Goal: Task Accomplishment & Management: Use online tool/utility

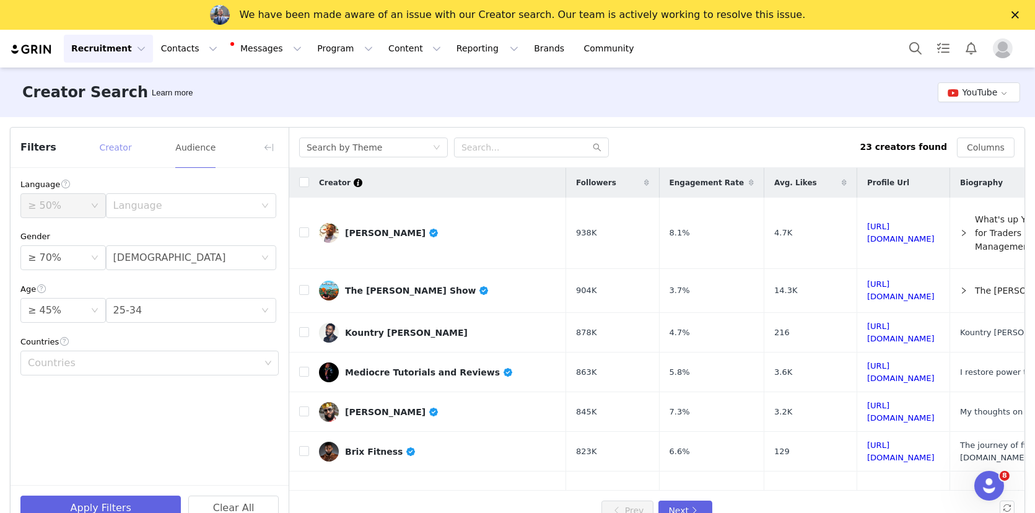
click at [119, 147] on button "Creator" at bounding box center [115, 148] width 33 height 20
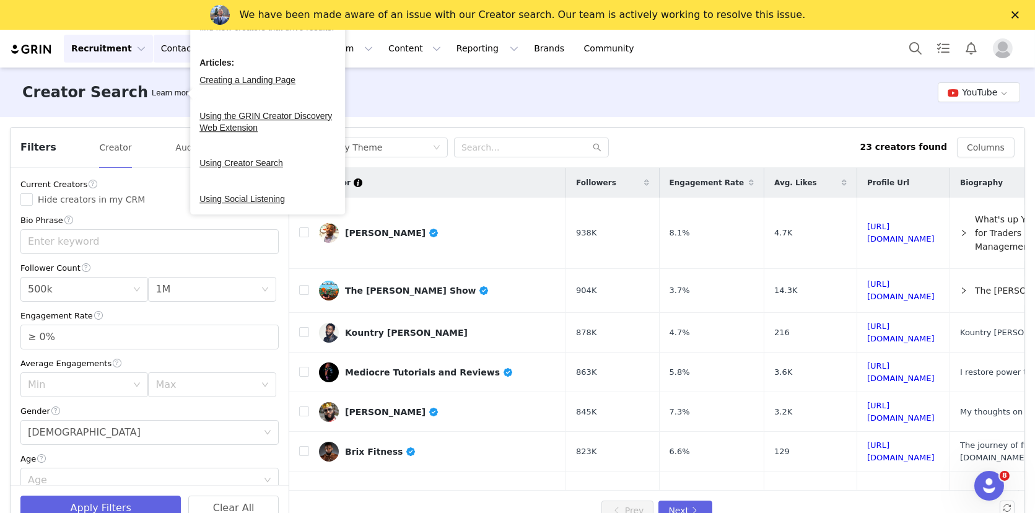
click at [162, 51] on button "Contacts Contacts" at bounding box center [189, 49] width 71 height 28
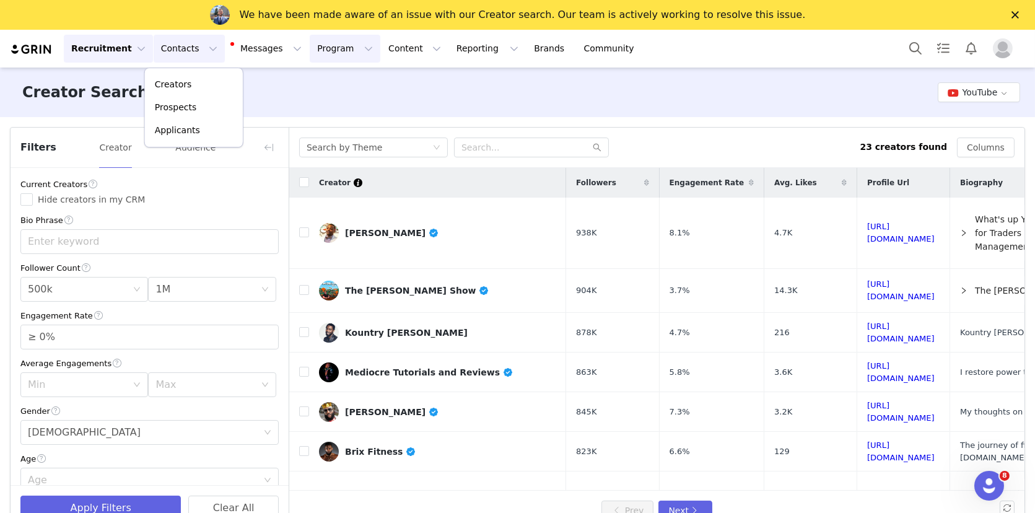
click at [310, 52] on button "Program Program" at bounding box center [345, 49] width 71 height 28
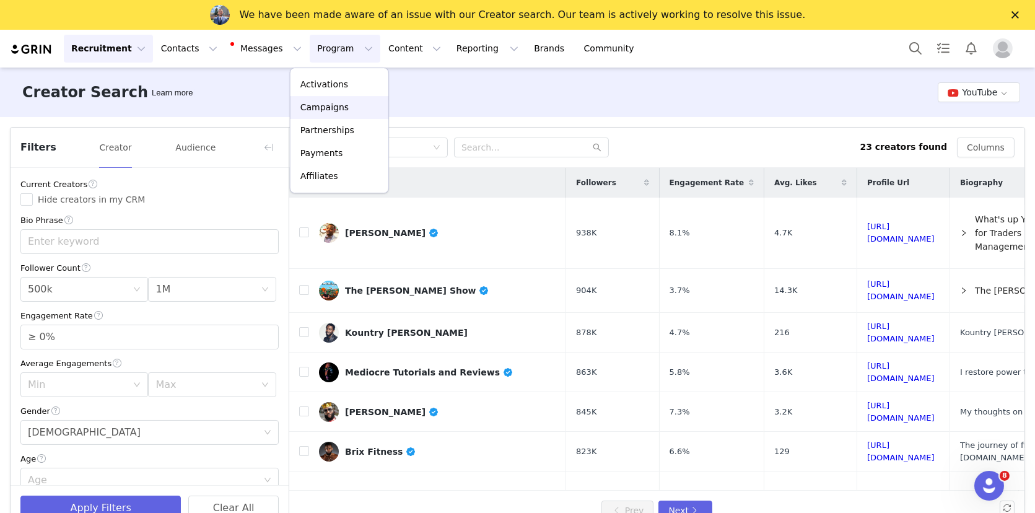
click at [315, 101] on p "Campaigns" at bounding box center [324, 107] width 48 height 13
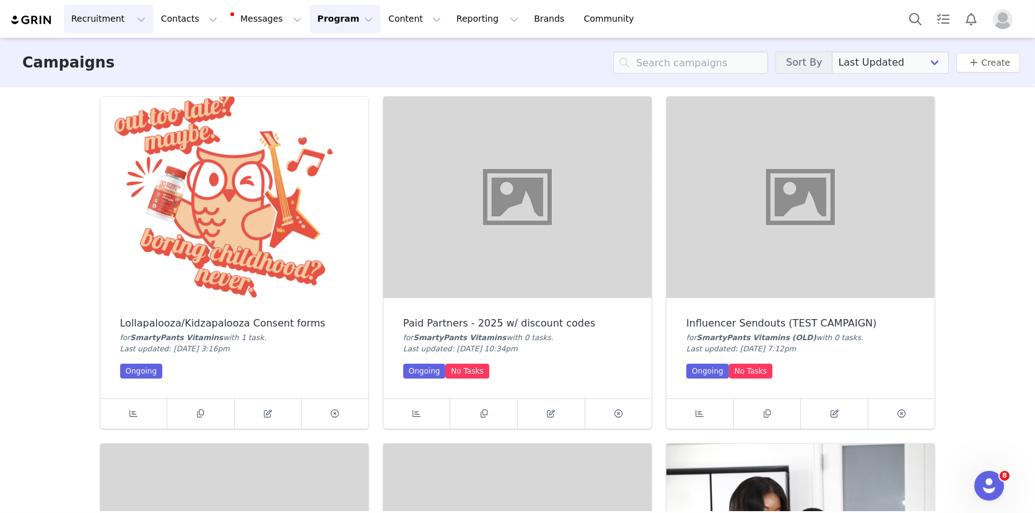
click at [109, 27] on button "Recruitment Recruitment" at bounding box center [108, 19] width 89 height 28
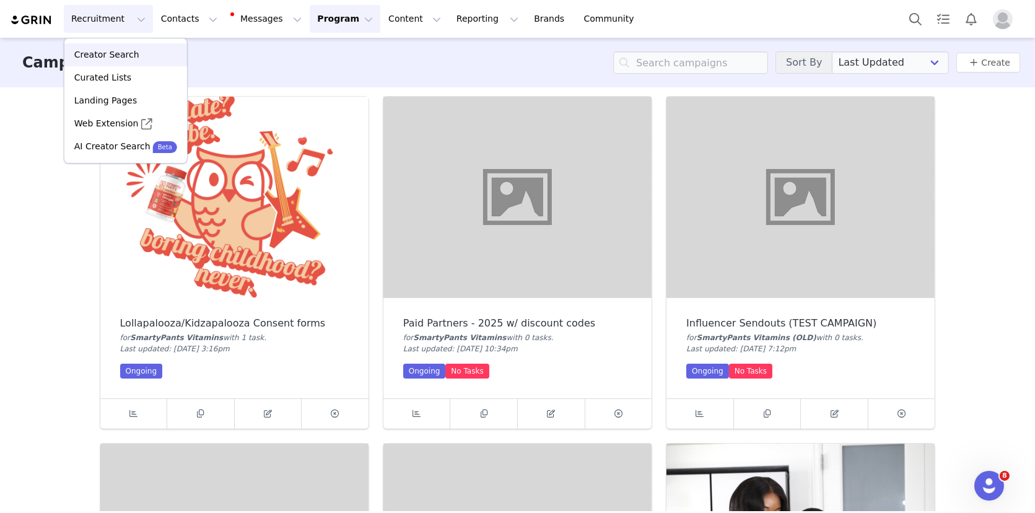
click at [115, 58] on p "Creator Search" at bounding box center [106, 54] width 65 height 13
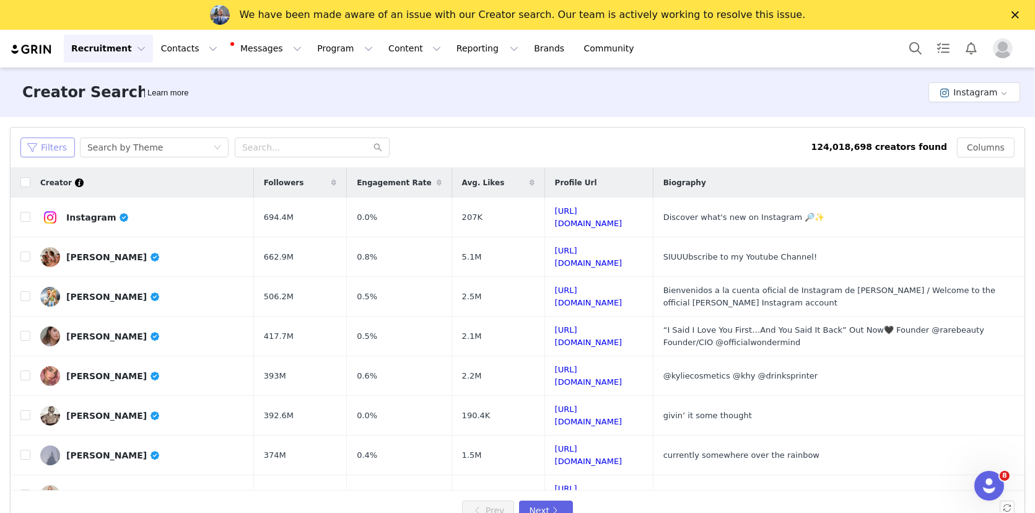
click at [54, 153] on button "Filters" at bounding box center [47, 148] width 55 height 20
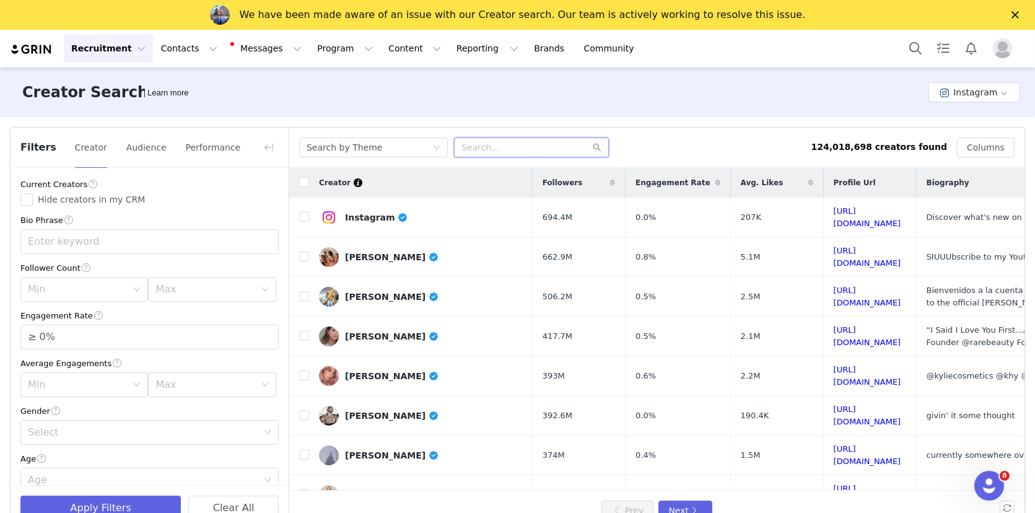
click at [498, 151] on input "text" at bounding box center [531, 148] width 155 height 20
paste input "willeygoat"
type input "willeygoat"
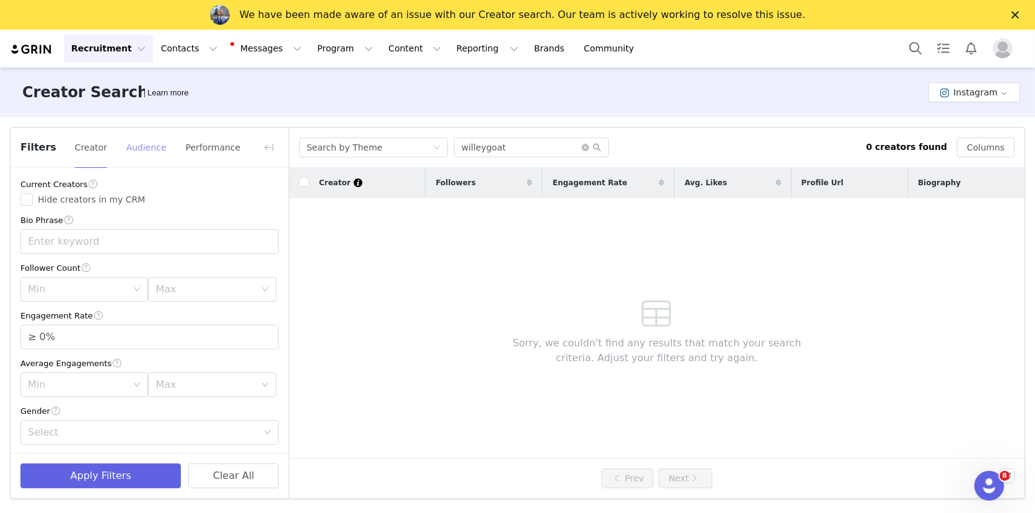
click at [129, 147] on button "Audience" at bounding box center [147, 148] width 42 height 20
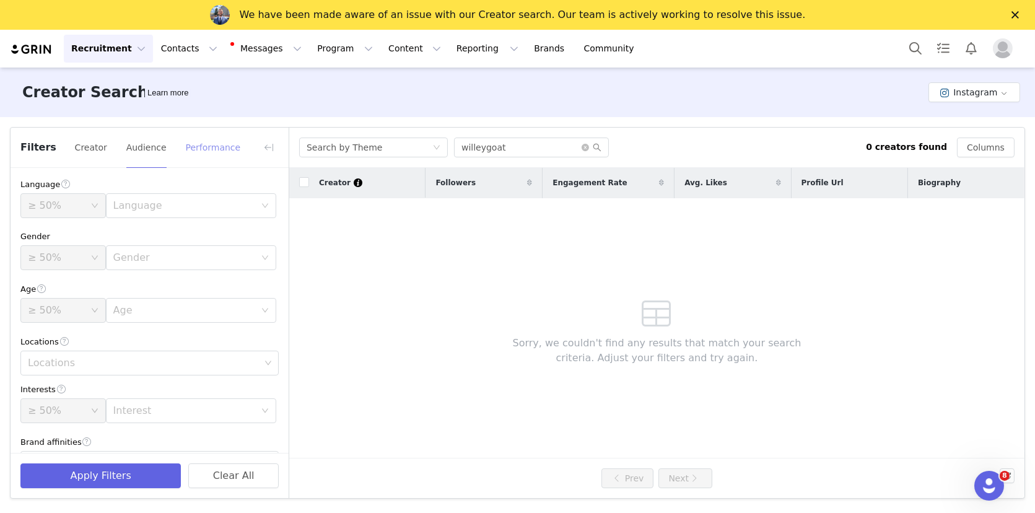
click at [214, 144] on button "Performance" at bounding box center [213, 148] width 56 height 20
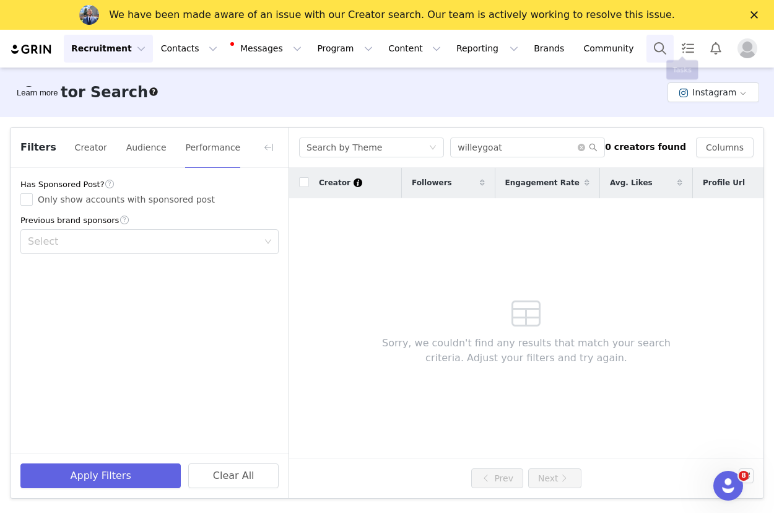
click at [658, 52] on button "Search" at bounding box center [660, 49] width 27 height 28
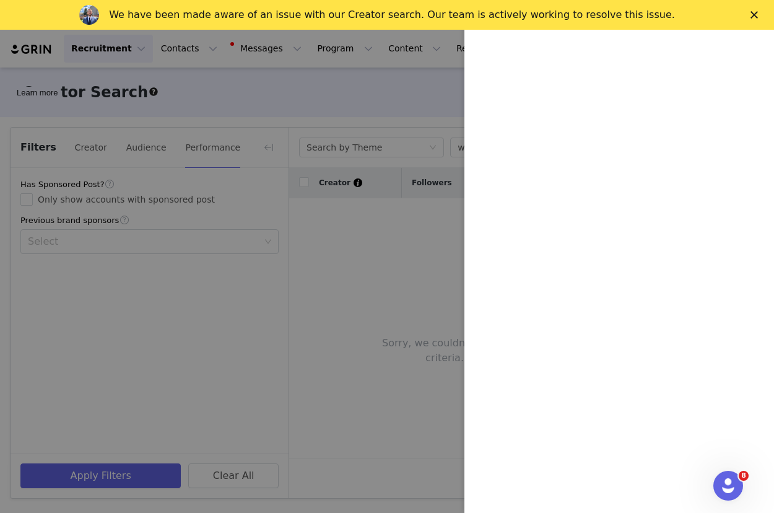
click at [413, 86] on div at bounding box center [387, 256] width 774 height 513
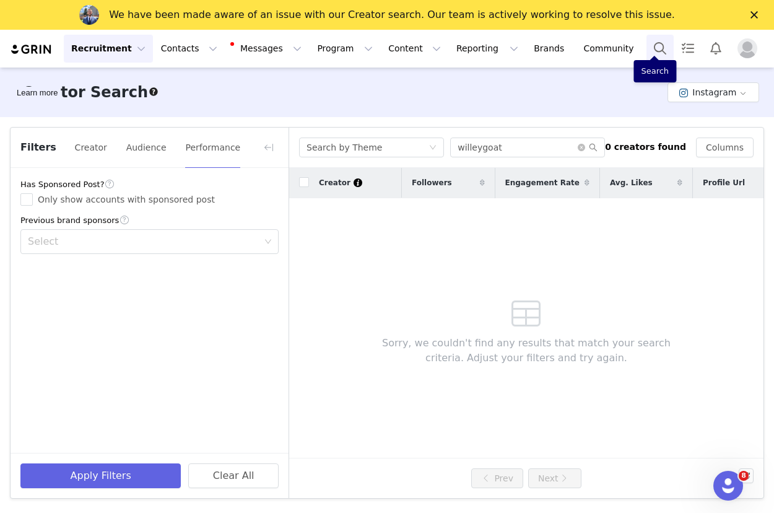
click at [659, 48] on button "Search" at bounding box center [660, 49] width 27 height 28
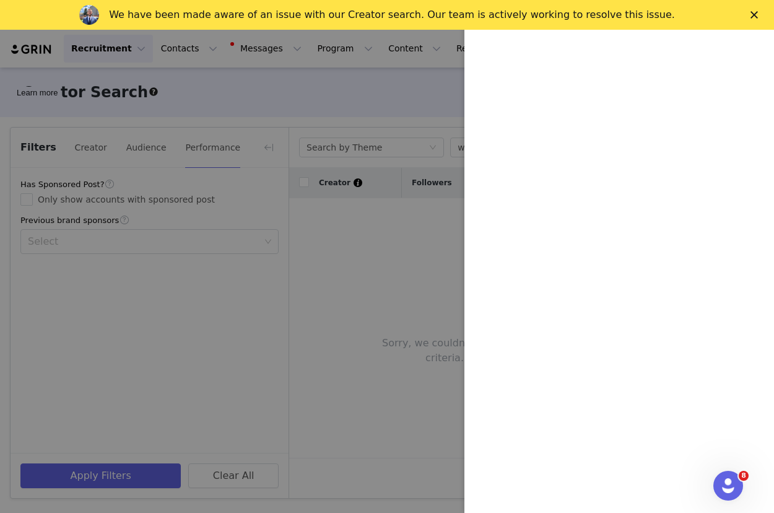
click at [750, 18] on div "We have been made aware of an issue with our Creator search. Our team is active…" at bounding box center [387, 15] width 774 height 20
click at [760, 15] on div "Close" at bounding box center [757, 14] width 12 height 7
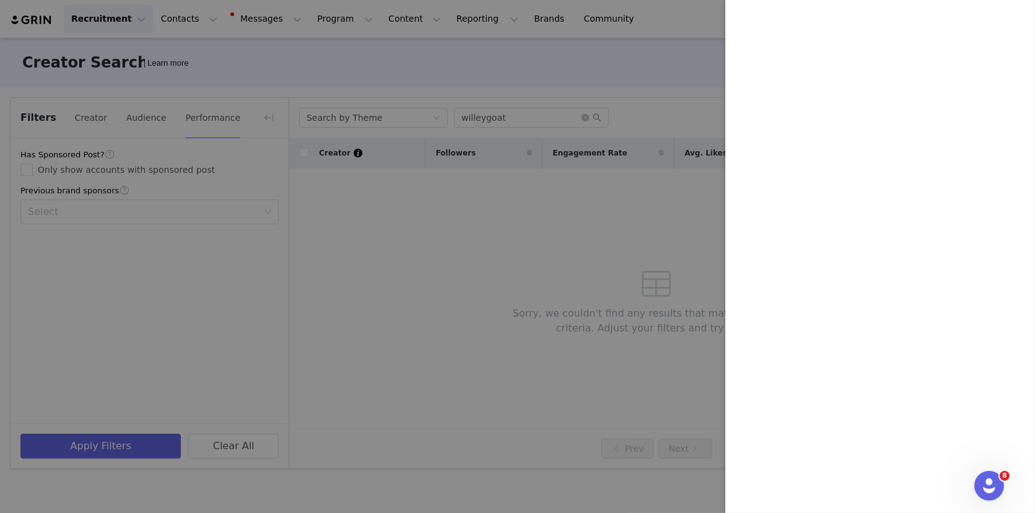
click at [597, 82] on div at bounding box center [517, 256] width 1035 height 513
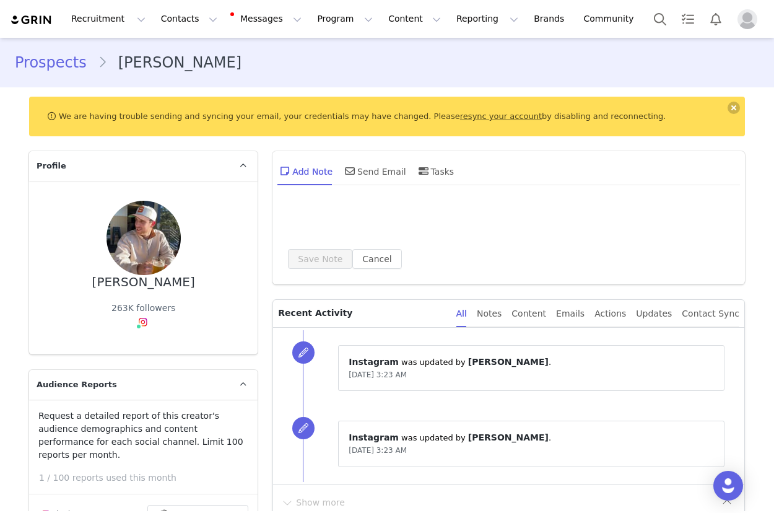
type input "+1 ([GEOGRAPHIC_DATA])"
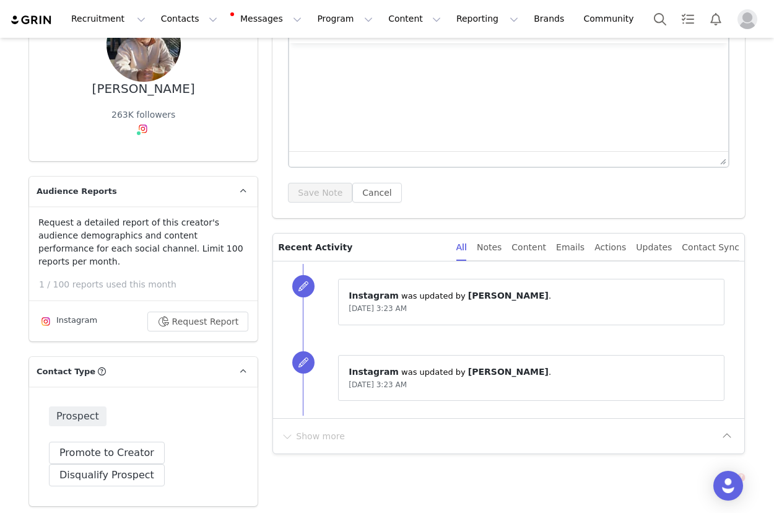
scroll to position [220, 0]
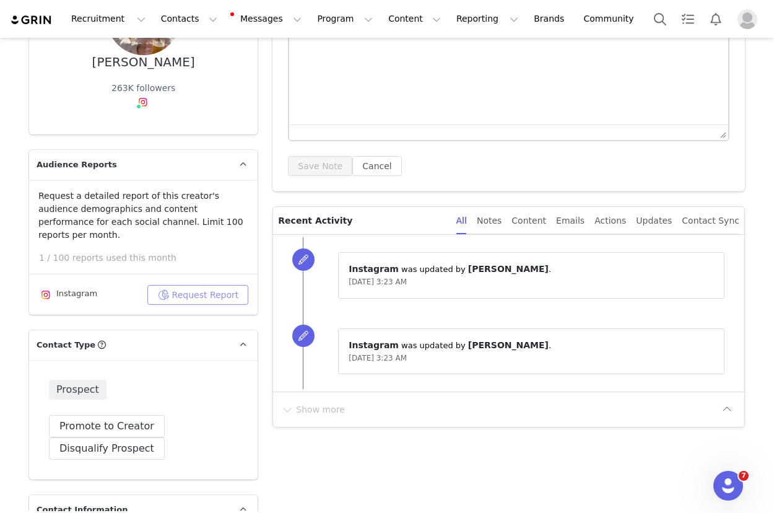
click at [198, 285] on button "Request Report" at bounding box center [198, 295] width 102 height 20
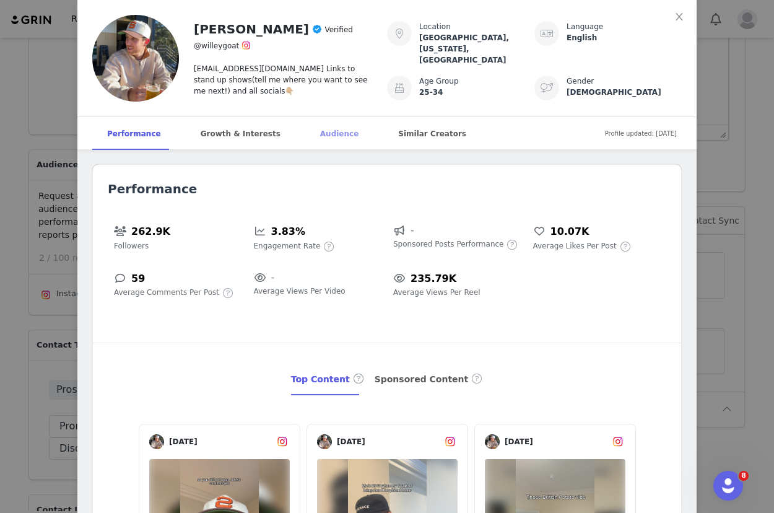
click at [332, 137] on div "Audience" at bounding box center [339, 133] width 68 height 33
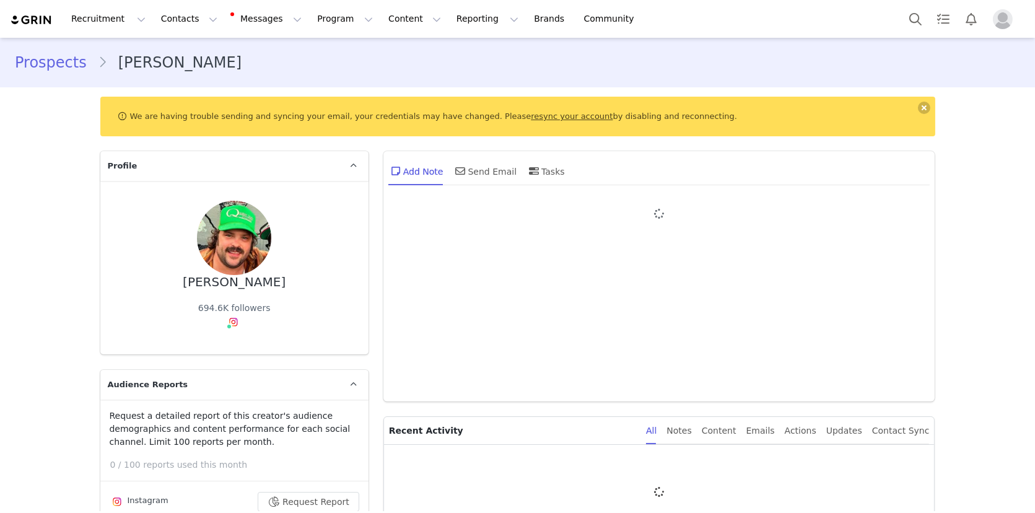
type input "+1 ([GEOGRAPHIC_DATA])"
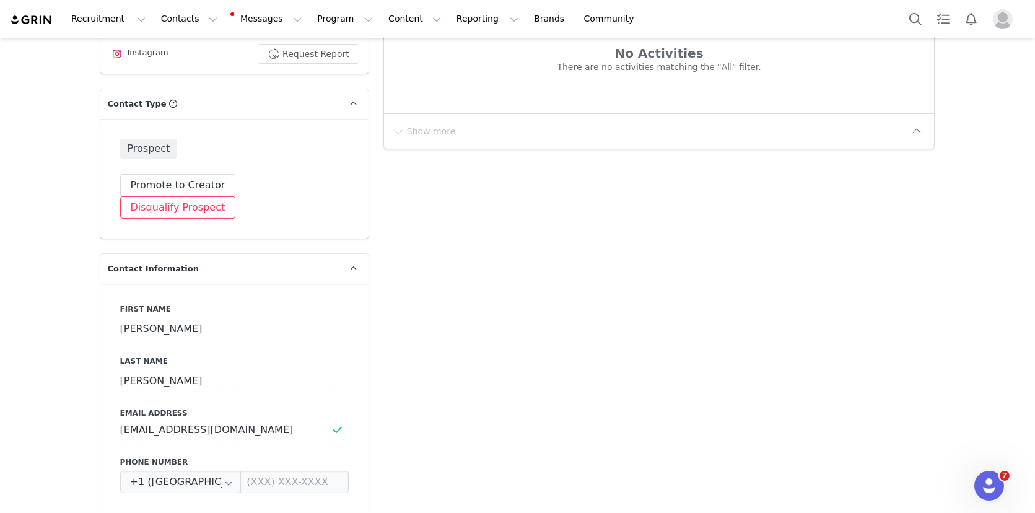
scroll to position [274, 0]
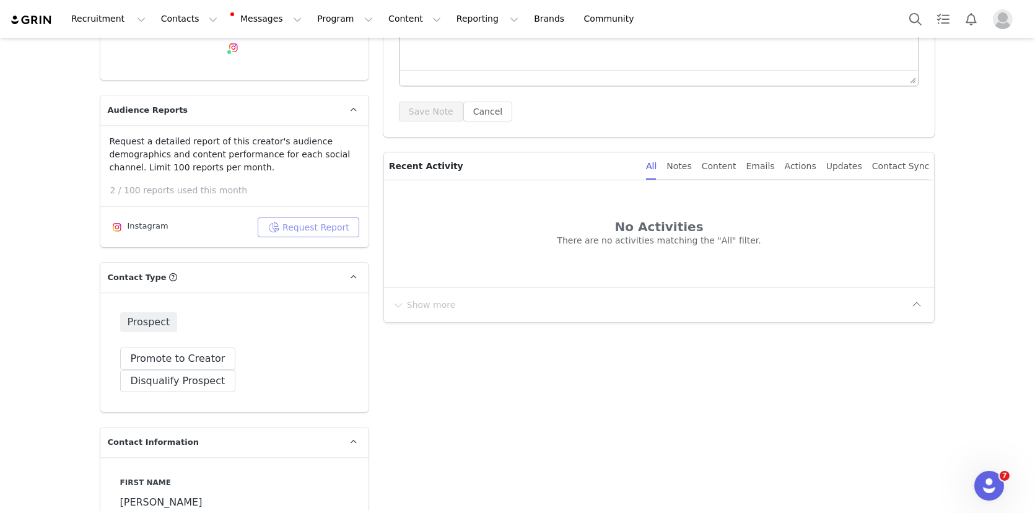
click at [292, 226] on button "Request Report" at bounding box center [309, 227] width 102 height 20
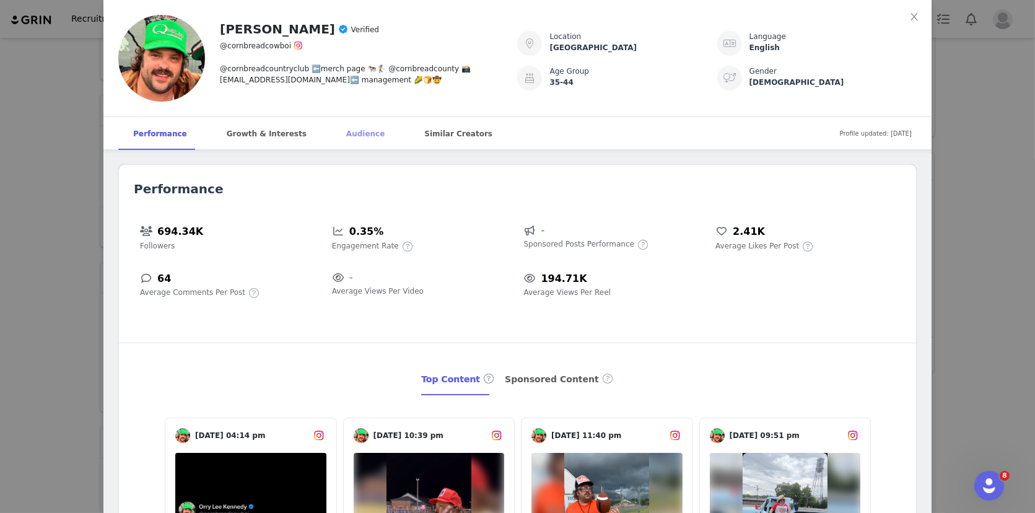
click at [343, 129] on div "Audience" at bounding box center [365, 133] width 68 height 33
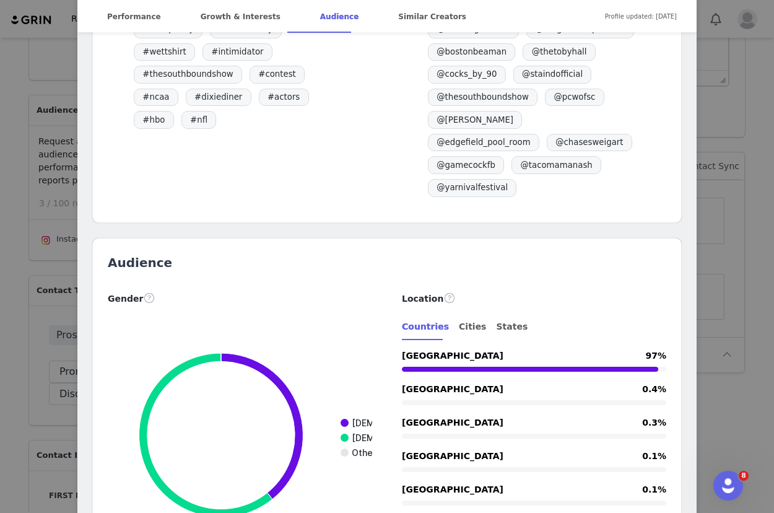
scroll to position [1572, 0]
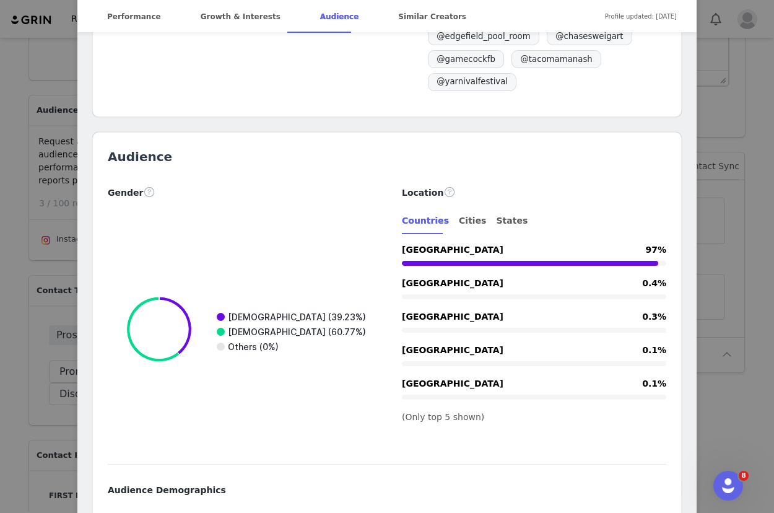
click at [766, 90] on div "Orry Lee Kennedy Verified @cornbreadcowboi @cornbreadcountryclub ⬅️merch page 🐄…" at bounding box center [387, 256] width 774 height 513
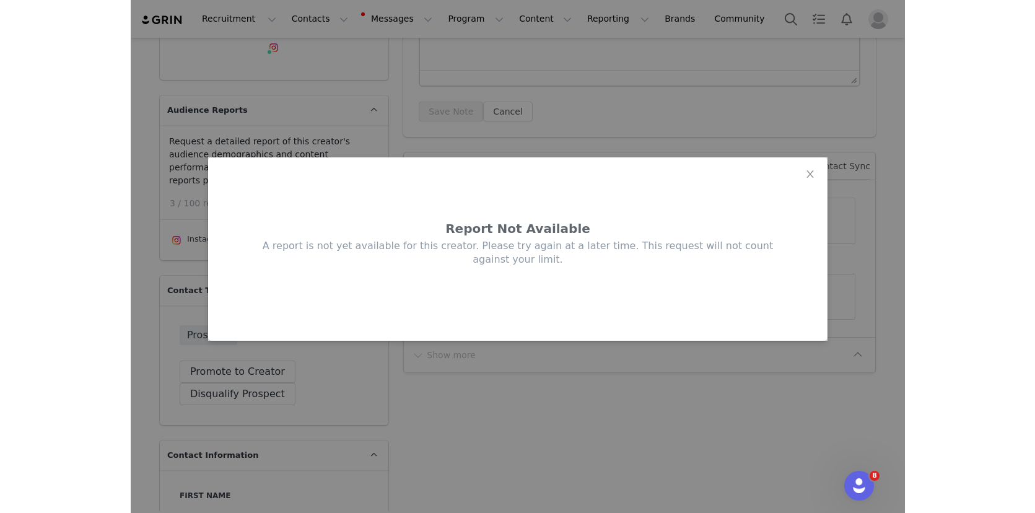
scroll to position [0, 0]
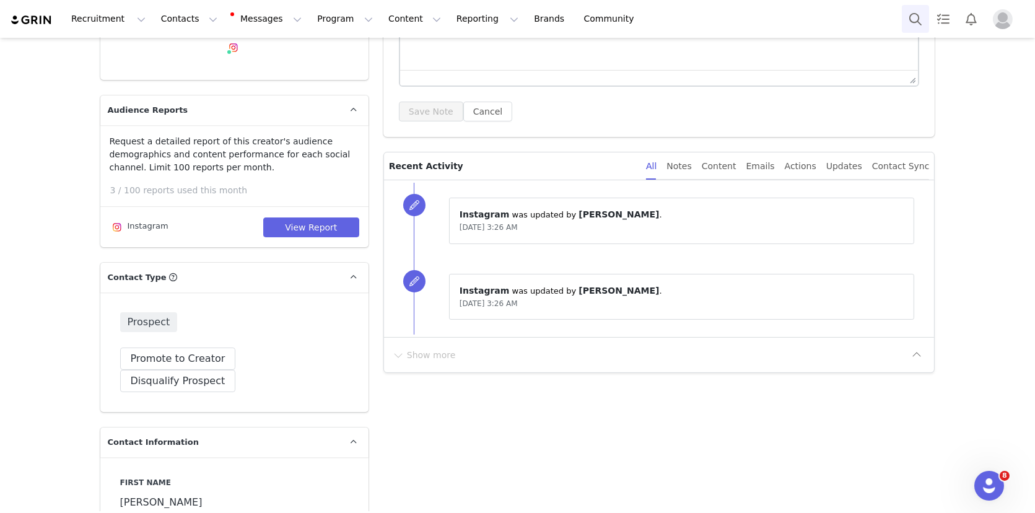
click at [774, 19] on button "Search" at bounding box center [915, 19] width 27 height 28
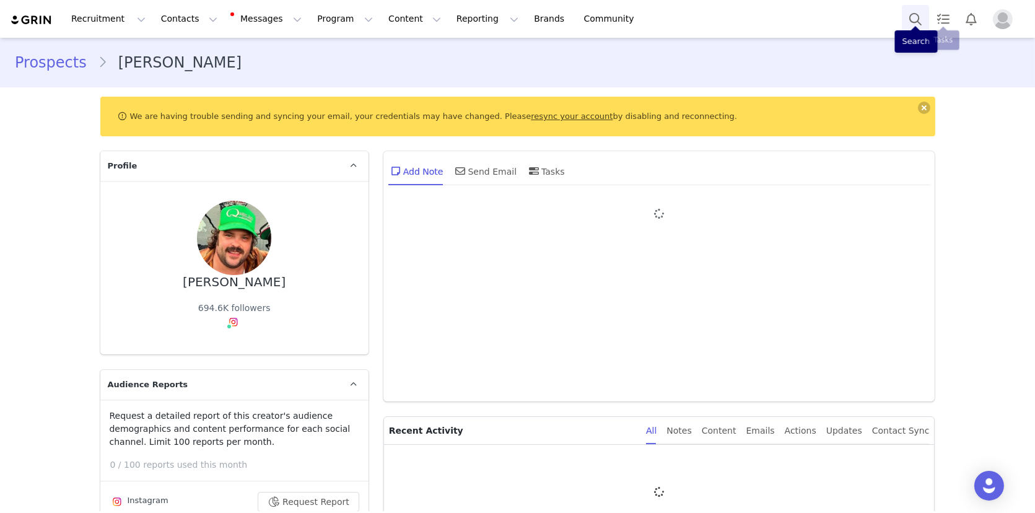
click at [917, 22] on button "Search" at bounding box center [915, 19] width 27 height 28
type input "+1 ([GEOGRAPHIC_DATA])"
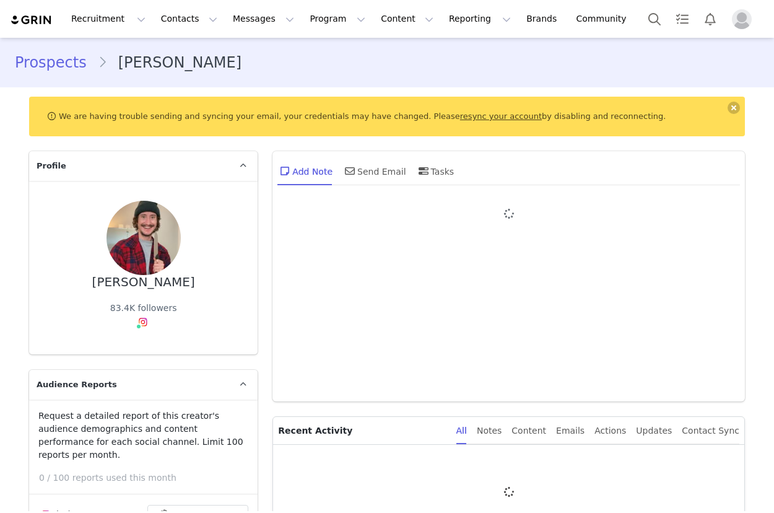
type input "+1 ([GEOGRAPHIC_DATA])"
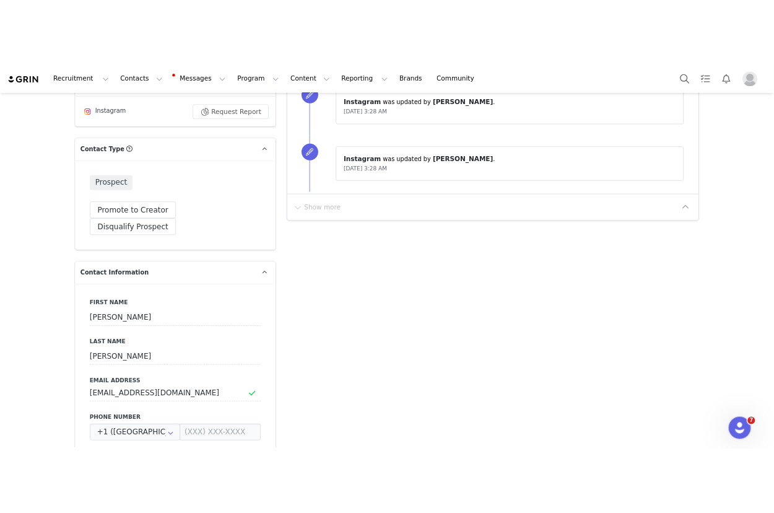
scroll to position [313, 0]
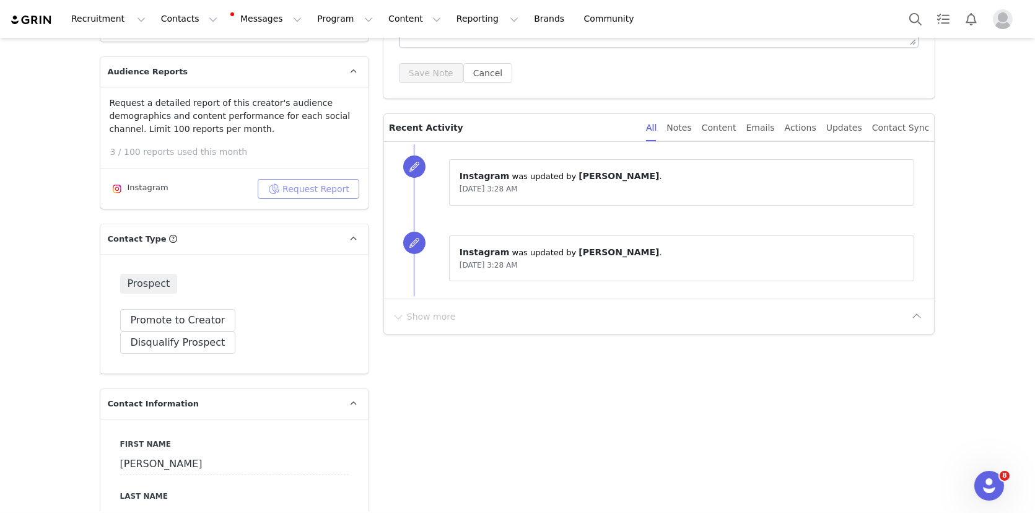
click at [309, 188] on button "Request Report" at bounding box center [309, 189] width 102 height 20
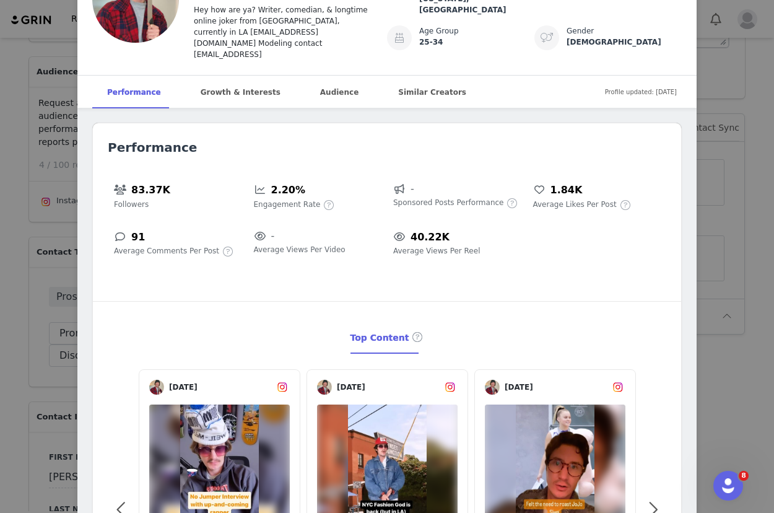
scroll to position [0, 0]
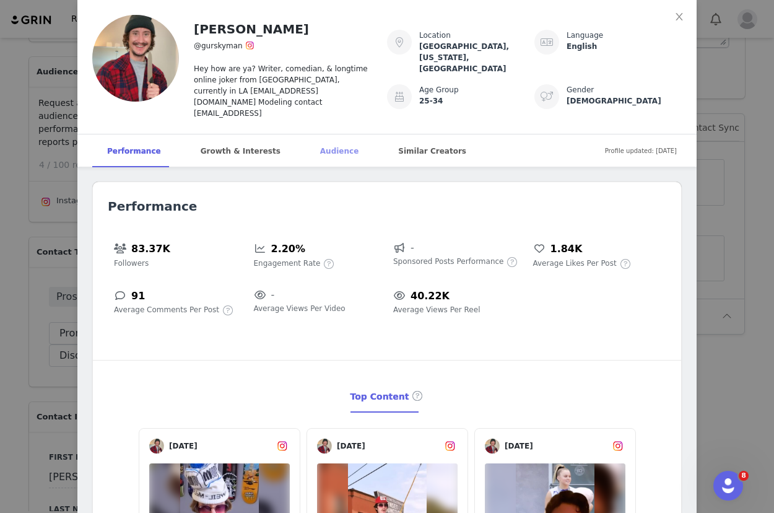
click at [323, 138] on div "Audience" at bounding box center [339, 150] width 68 height 33
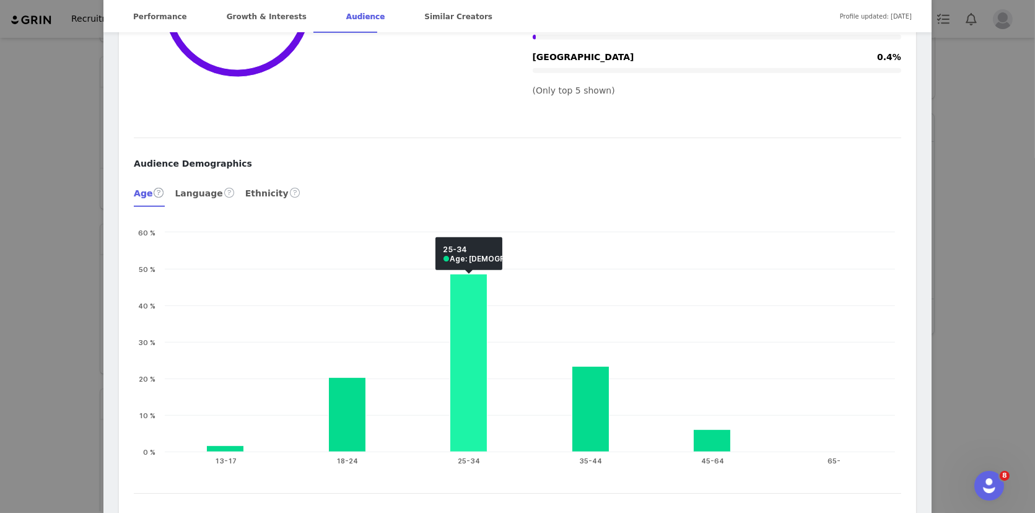
scroll to position [1779, 0]
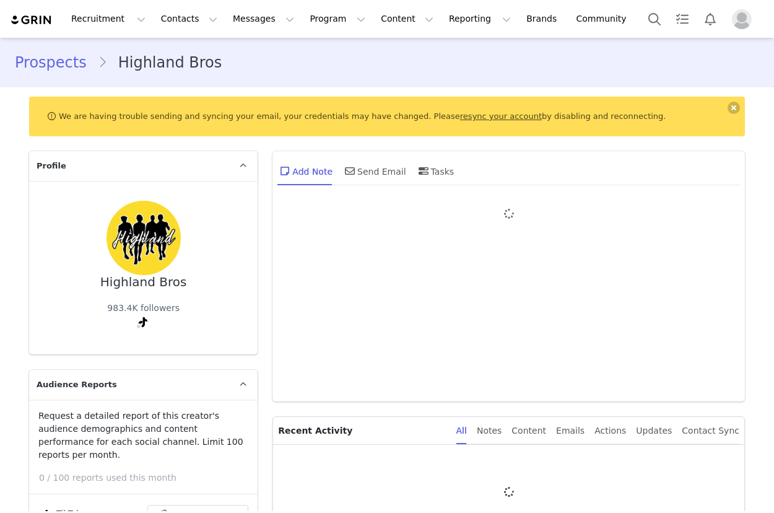
type input "+1 ([GEOGRAPHIC_DATA])"
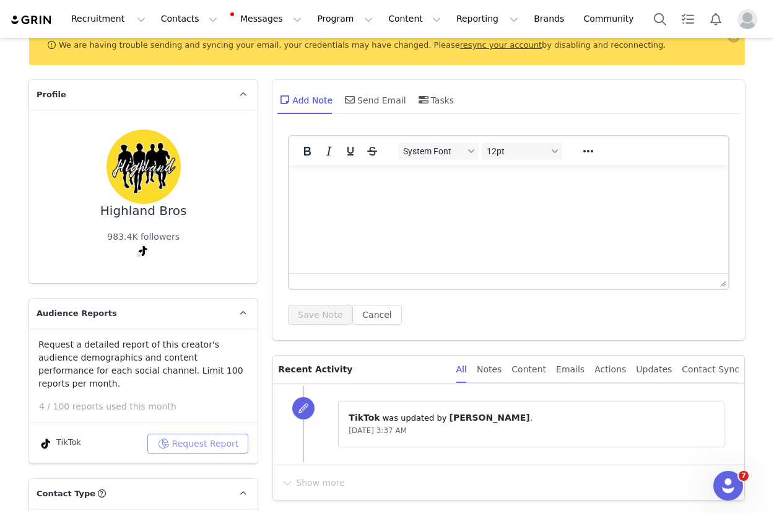
click at [201, 434] on button "Request Report" at bounding box center [198, 444] width 102 height 20
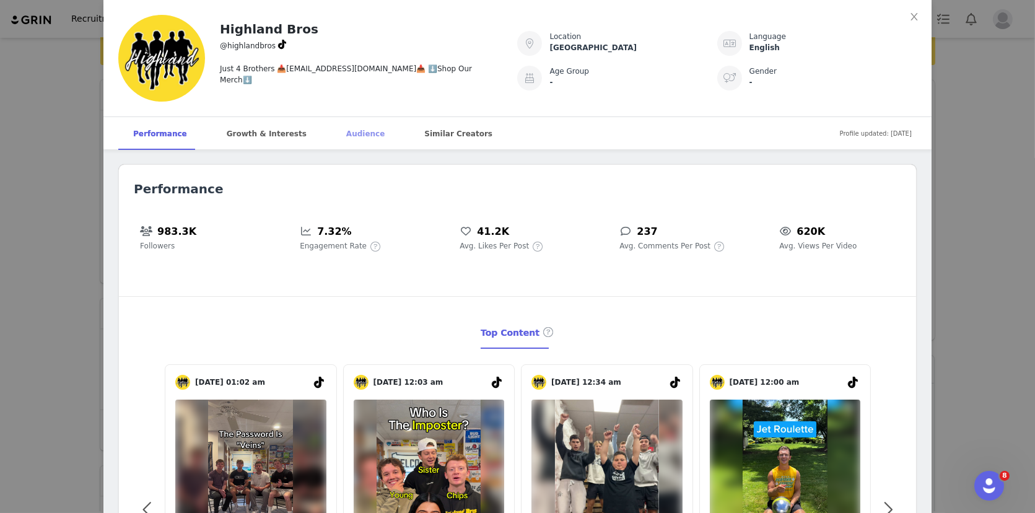
click at [349, 139] on div "Audience" at bounding box center [365, 133] width 68 height 33
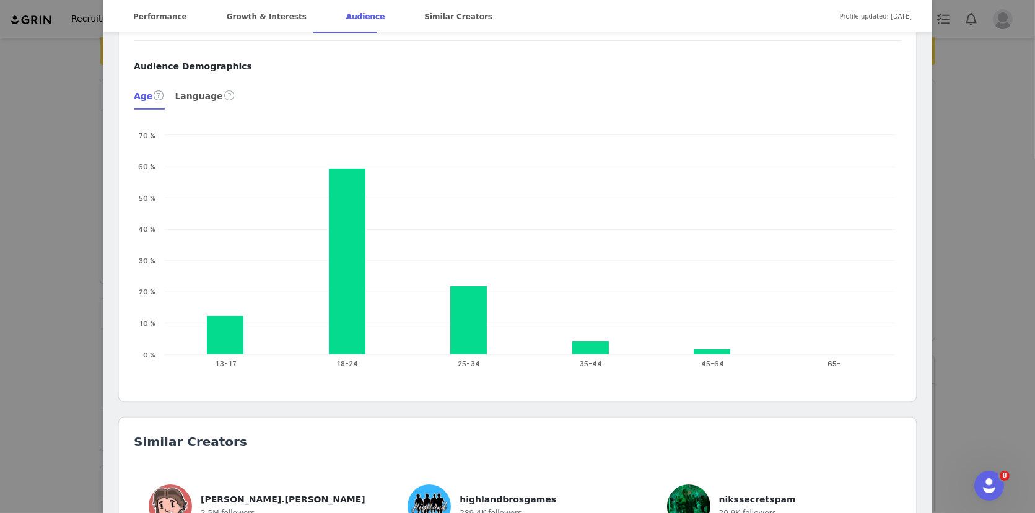
scroll to position [1372, 0]
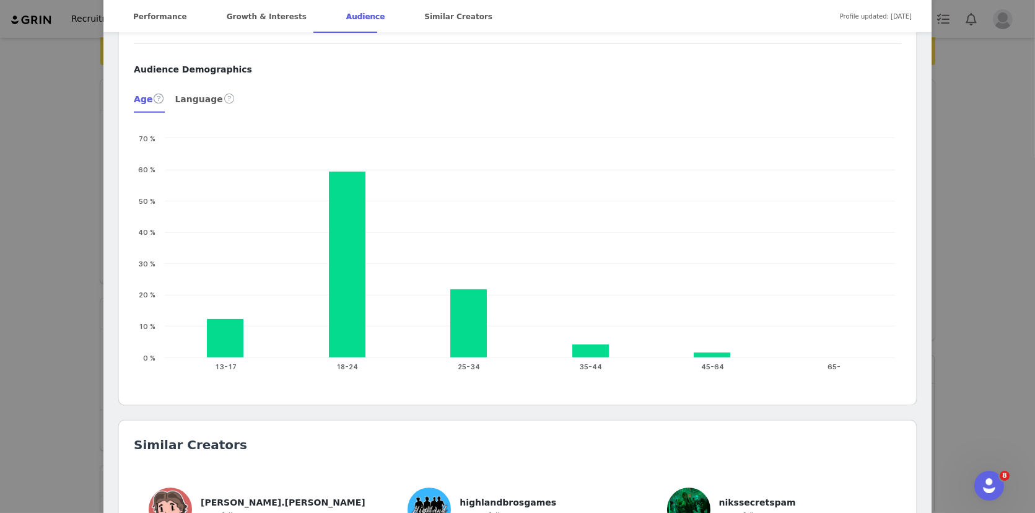
click at [774, 188] on div "Highland Bros @highlandbros Just 4 Brothers 📥hbros@viralnationtalent.com📥 ⬇️Sho…" at bounding box center [517, 256] width 1035 height 513
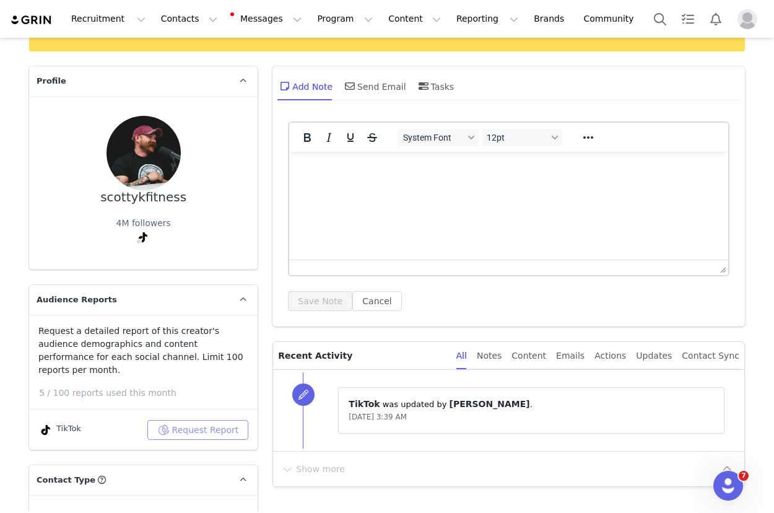
click at [188, 420] on button "Request Report" at bounding box center [198, 430] width 102 height 20
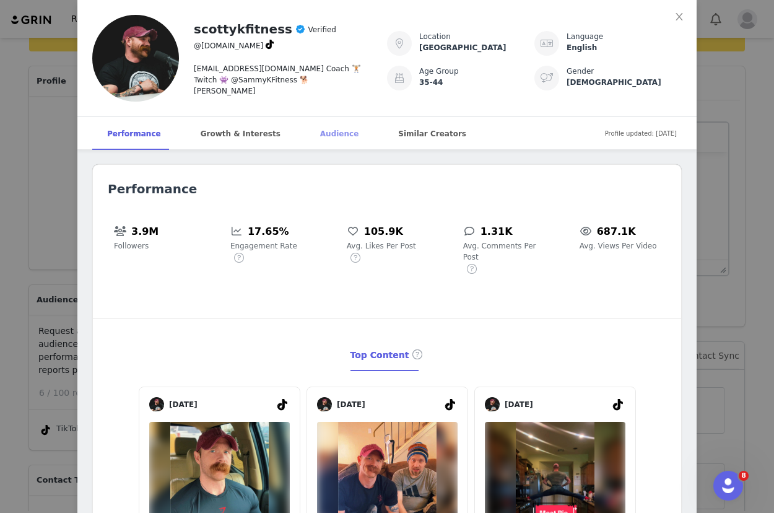
click at [305, 143] on div "Audience" at bounding box center [339, 133] width 68 height 33
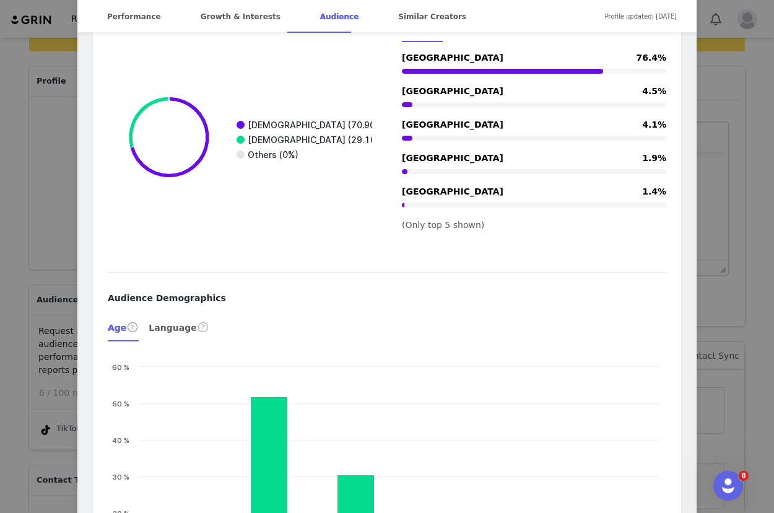
scroll to position [1318, 0]
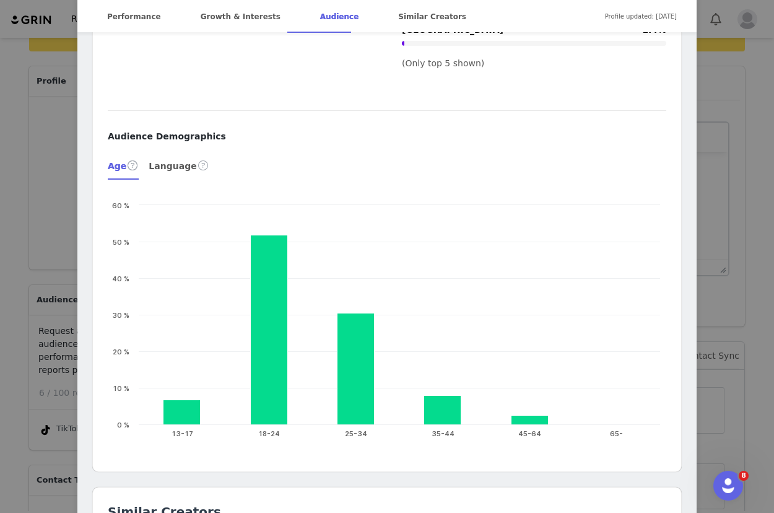
click at [721, 49] on div "scottykfitness Verified @scotty.k.fitness Scottykfitness@sportfive.com Coach 🏋🏼…" at bounding box center [387, 256] width 774 height 513
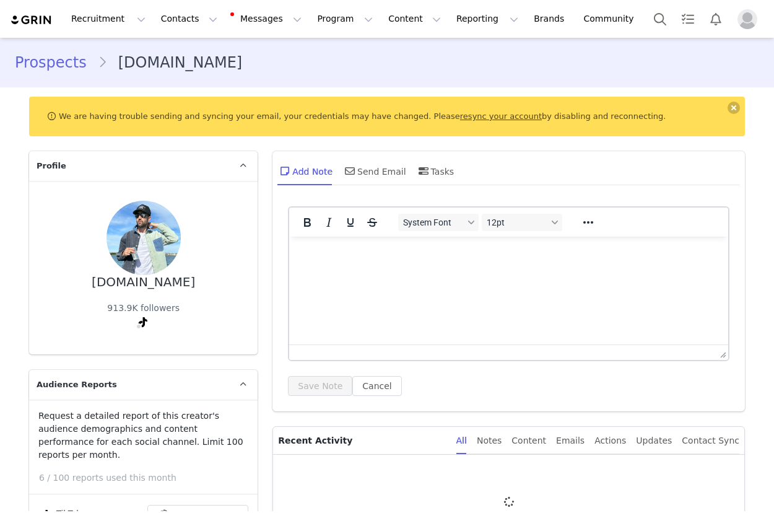
type input "+1 ([GEOGRAPHIC_DATA])"
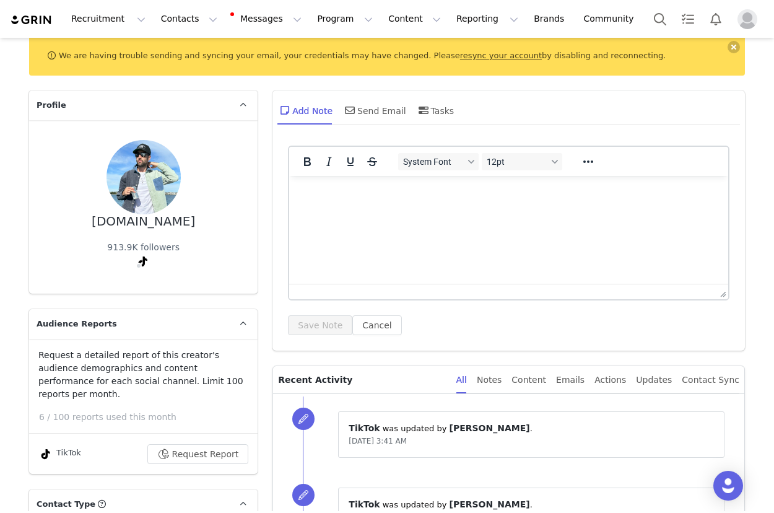
scroll to position [71, 0]
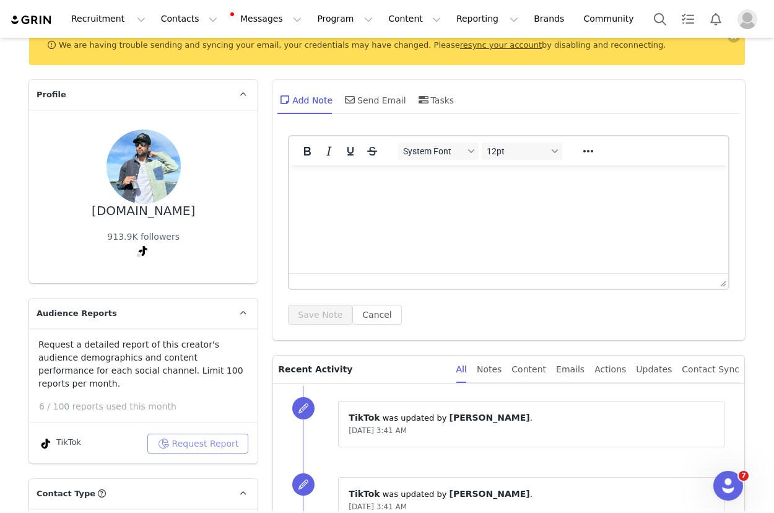
click at [189, 434] on button "Request Report" at bounding box center [198, 444] width 102 height 20
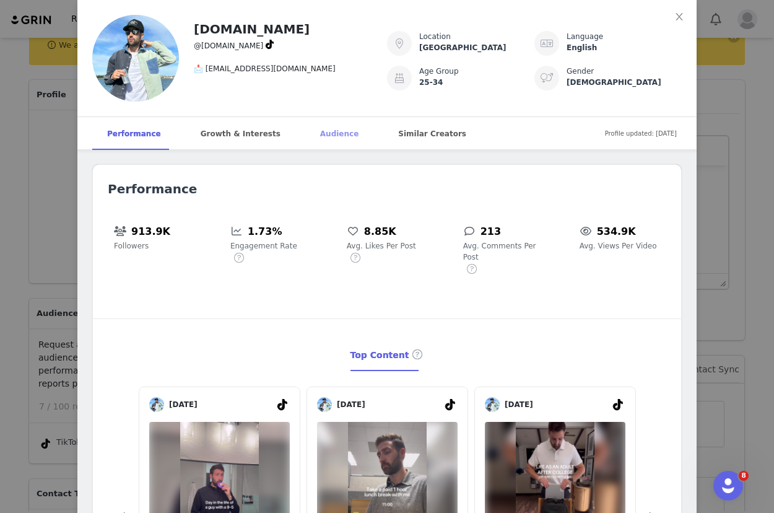
click at [320, 133] on div "Audience" at bounding box center [339, 133] width 68 height 33
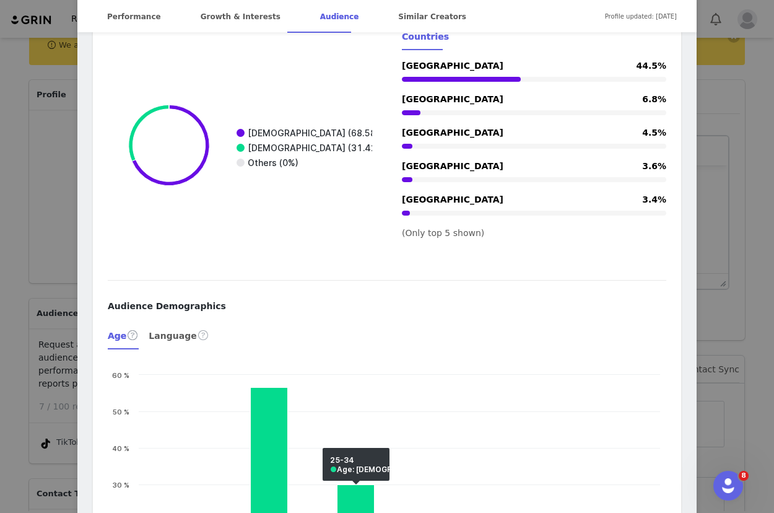
scroll to position [1120, 0]
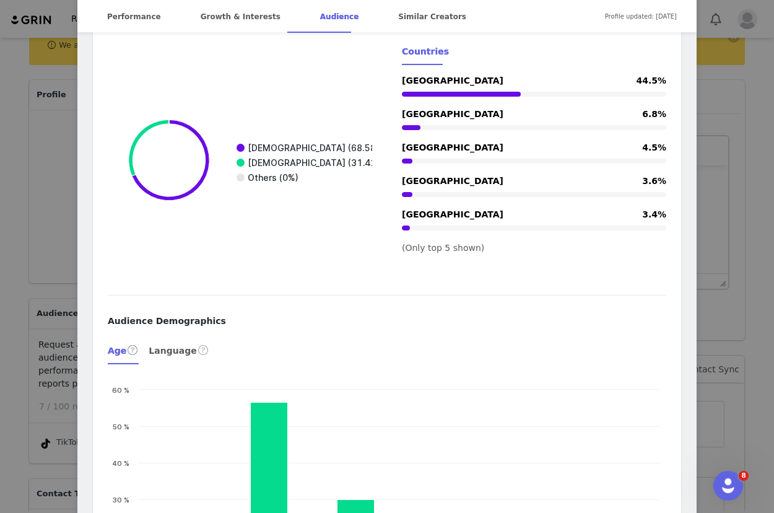
click at [745, 48] on div "hubs.life @hubs.life 📩 Hubslife@trend-mgmt.com Location United States Language …" at bounding box center [387, 256] width 774 height 513
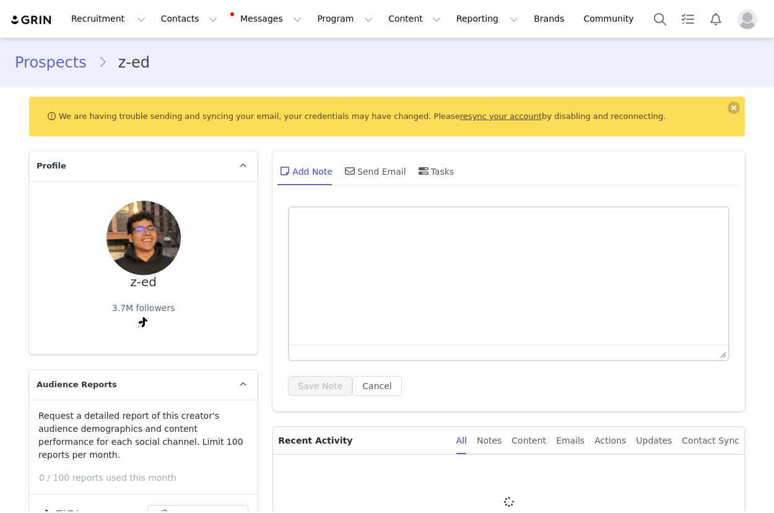
type input "+1 ([GEOGRAPHIC_DATA])"
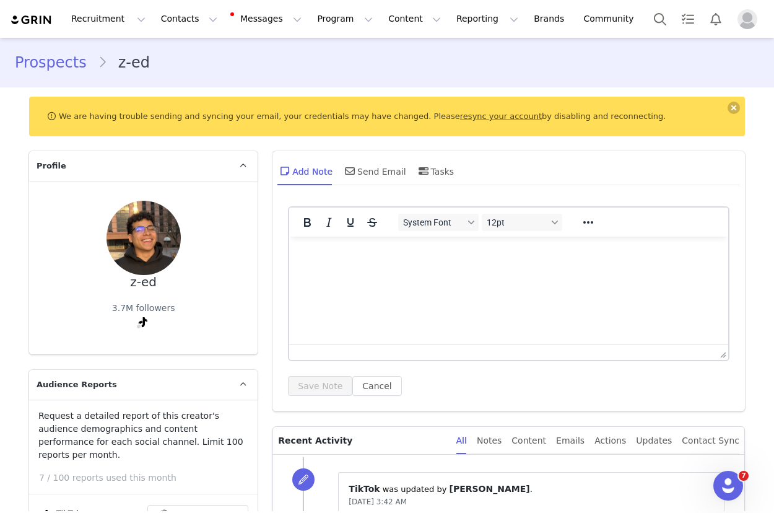
scroll to position [82, 0]
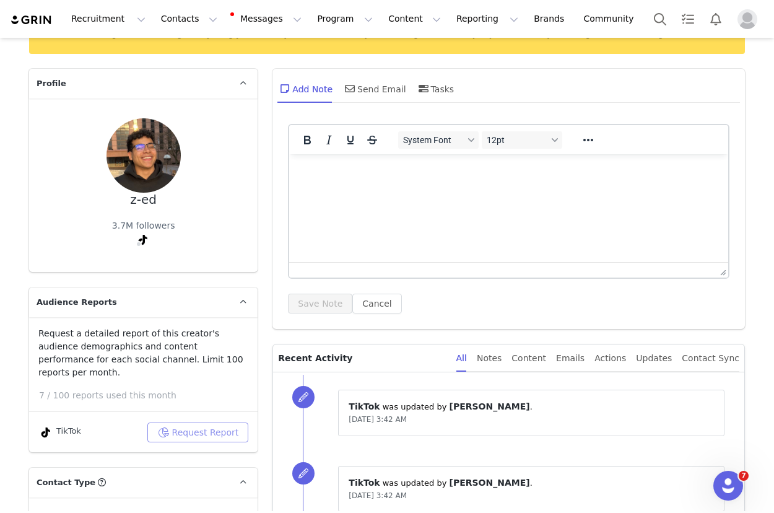
click at [207, 423] on button "Request Report" at bounding box center [198, 433] width 102 height 20
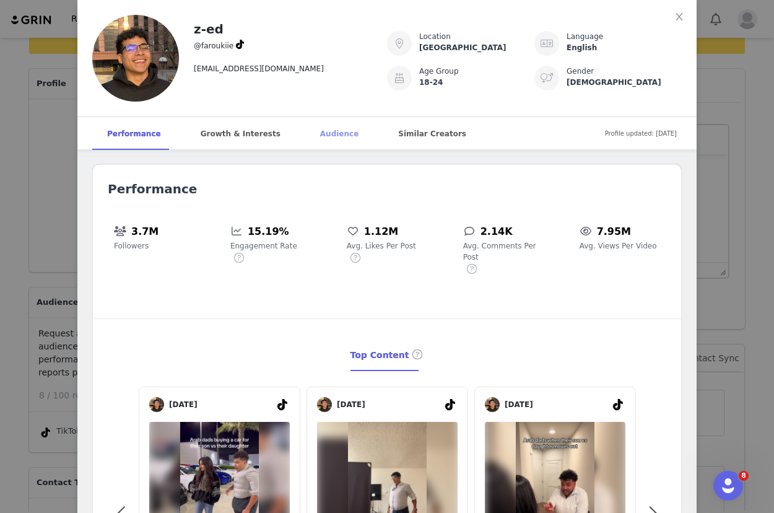
click at [309, 137] on div "Audience" at bounding box center [339, 133] width 68 height 33
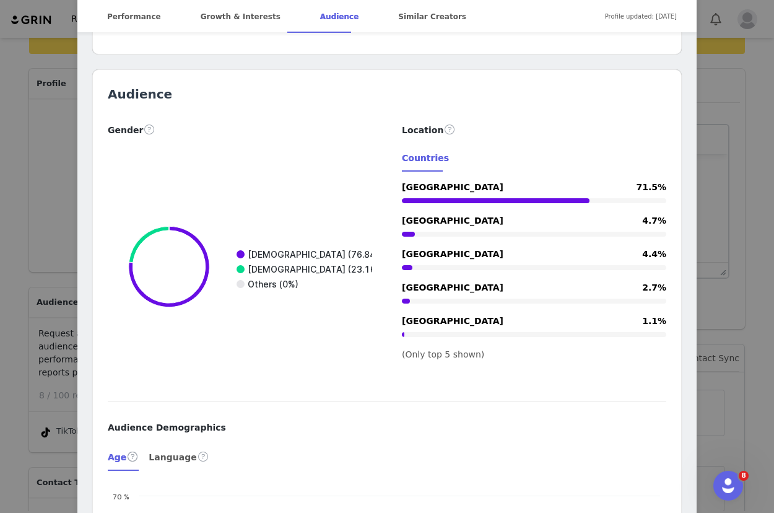
scroll to position [999, 0]
